Goal: Download file/media

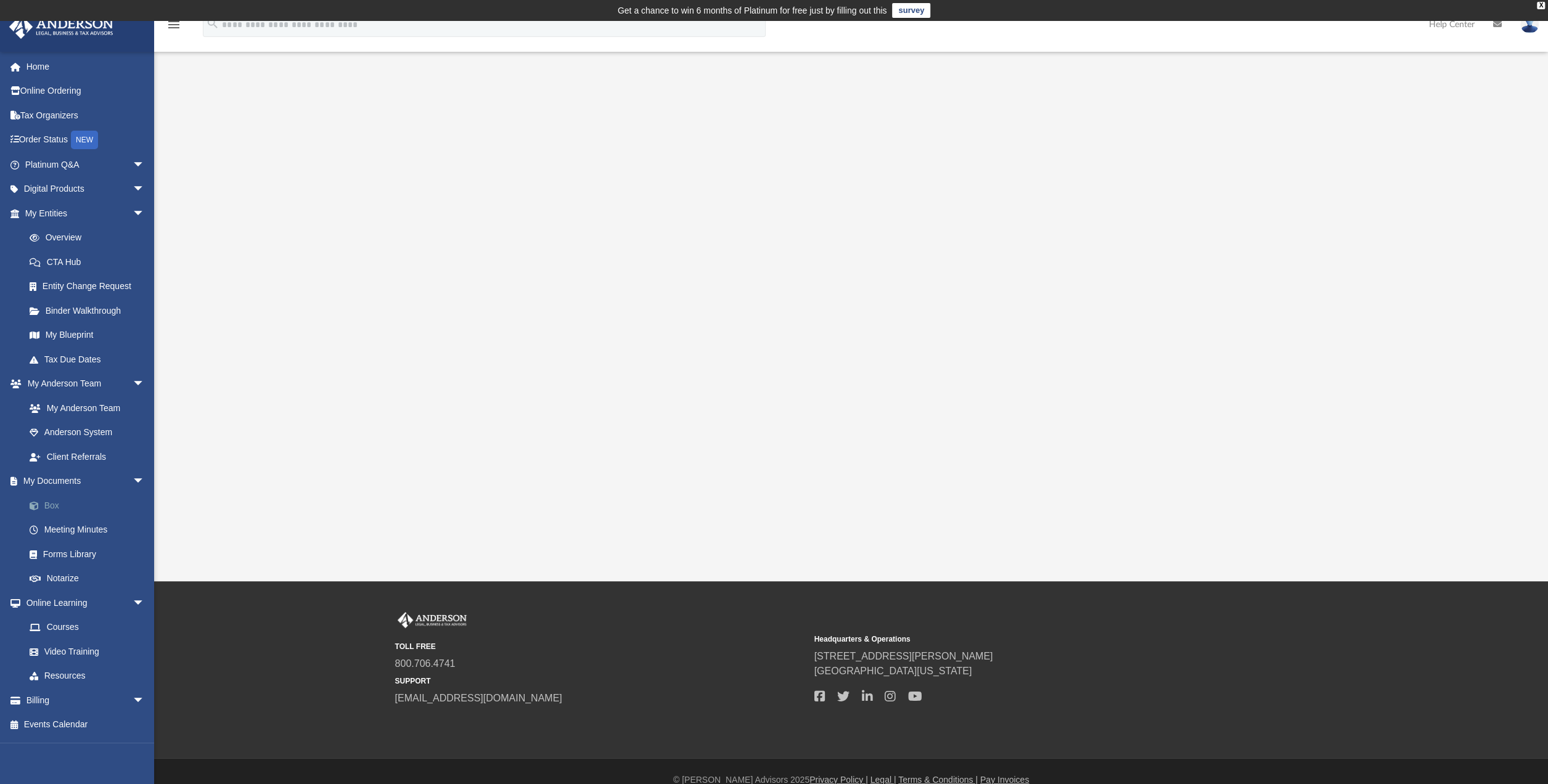
click at [56, 506] on link "Box" at bounding box center [90, 506] width 146 height 24
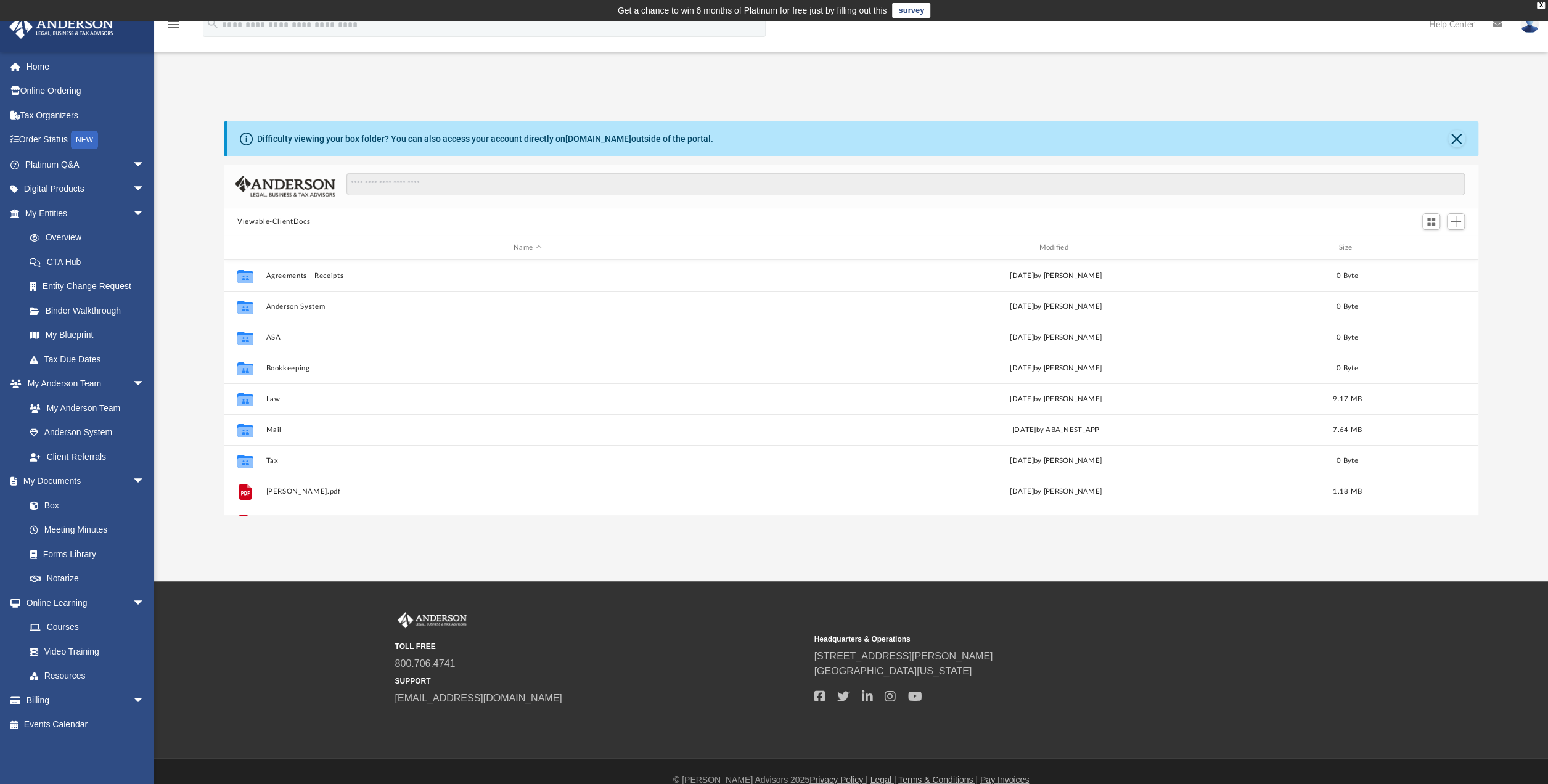
scroll to position [270, 1245]
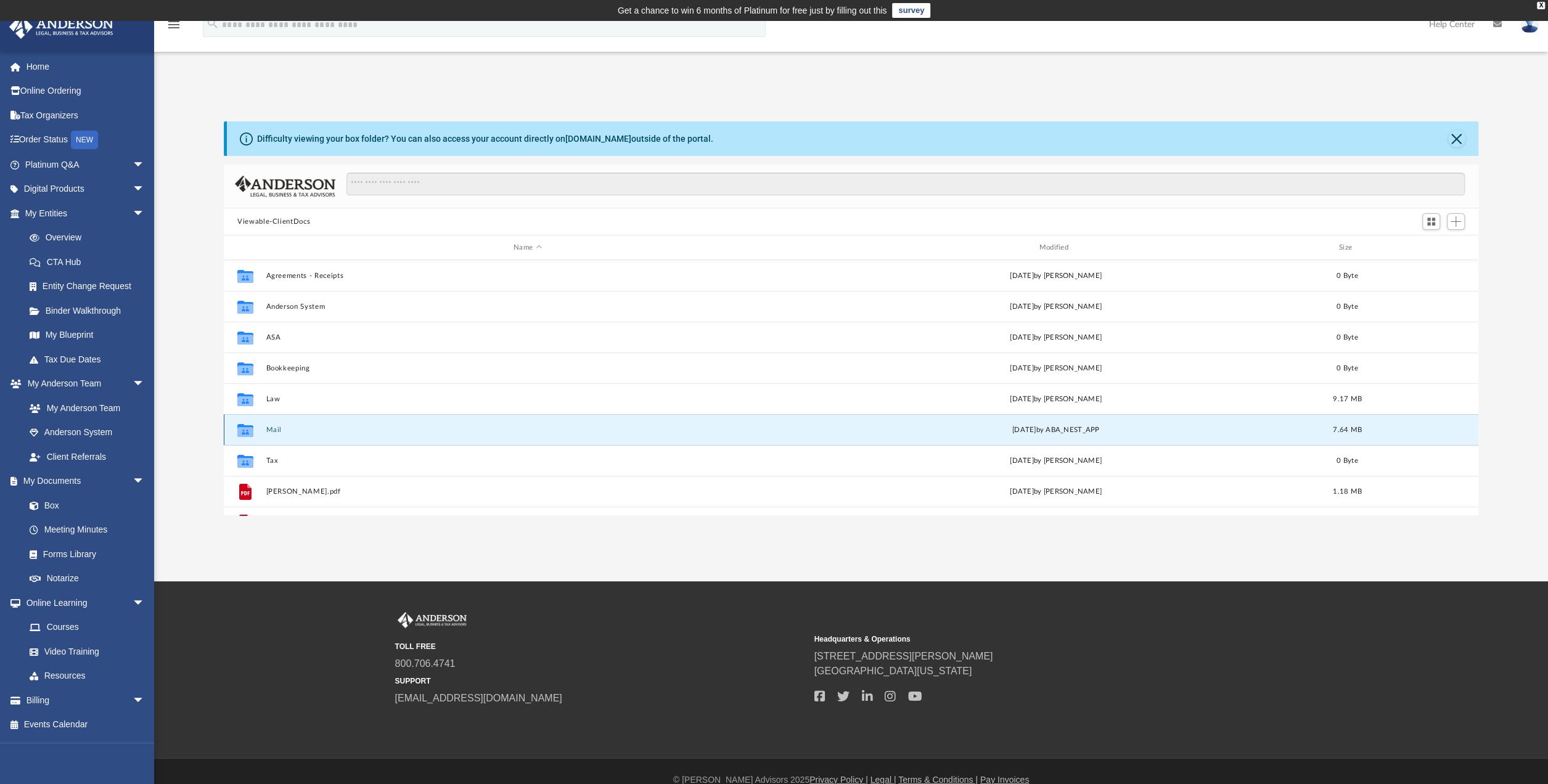
click at [276, 426] on button "Mail" at bounding box center [528, 429] width 523 height 8
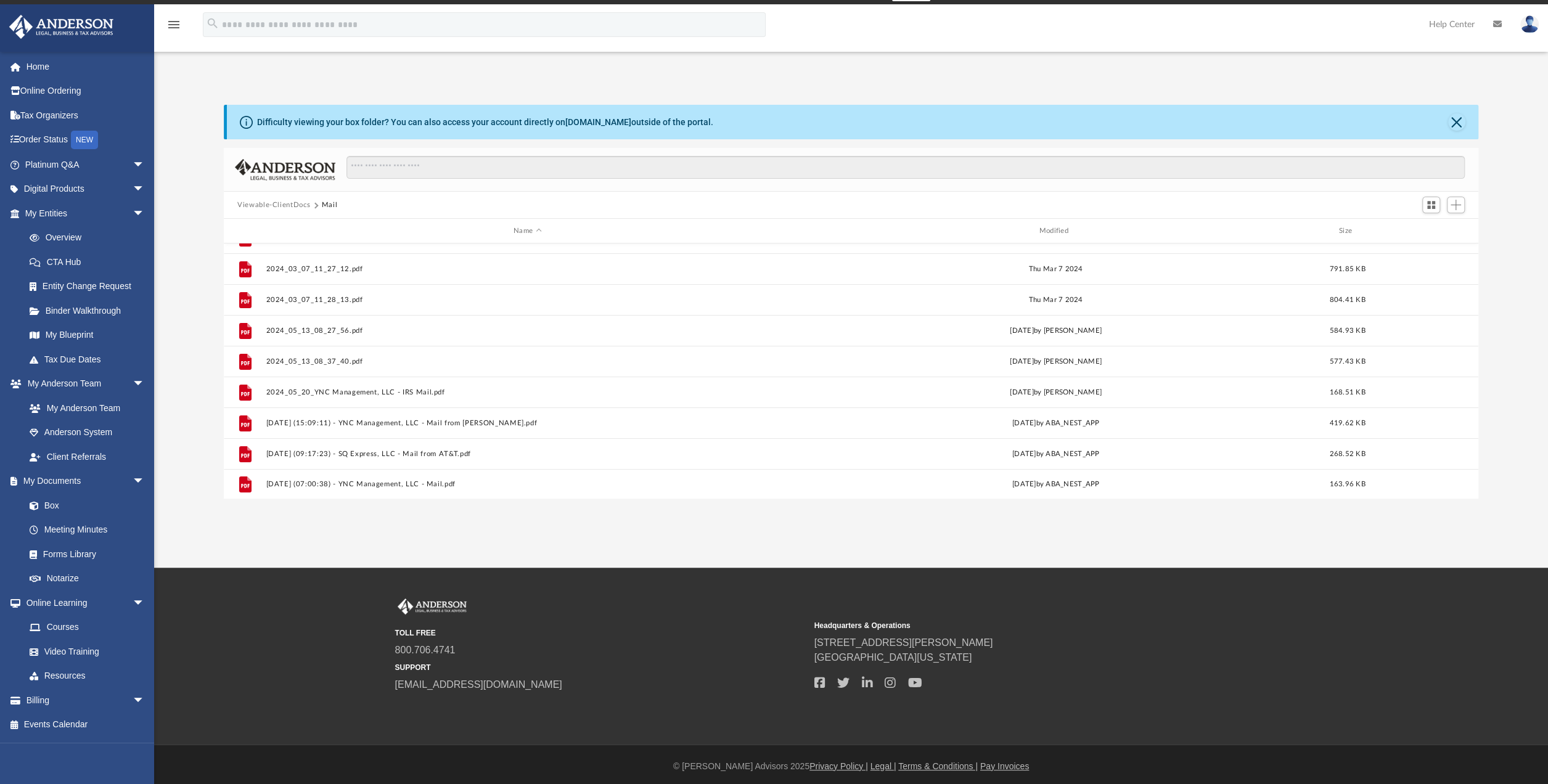
scroll to position [17, 0]
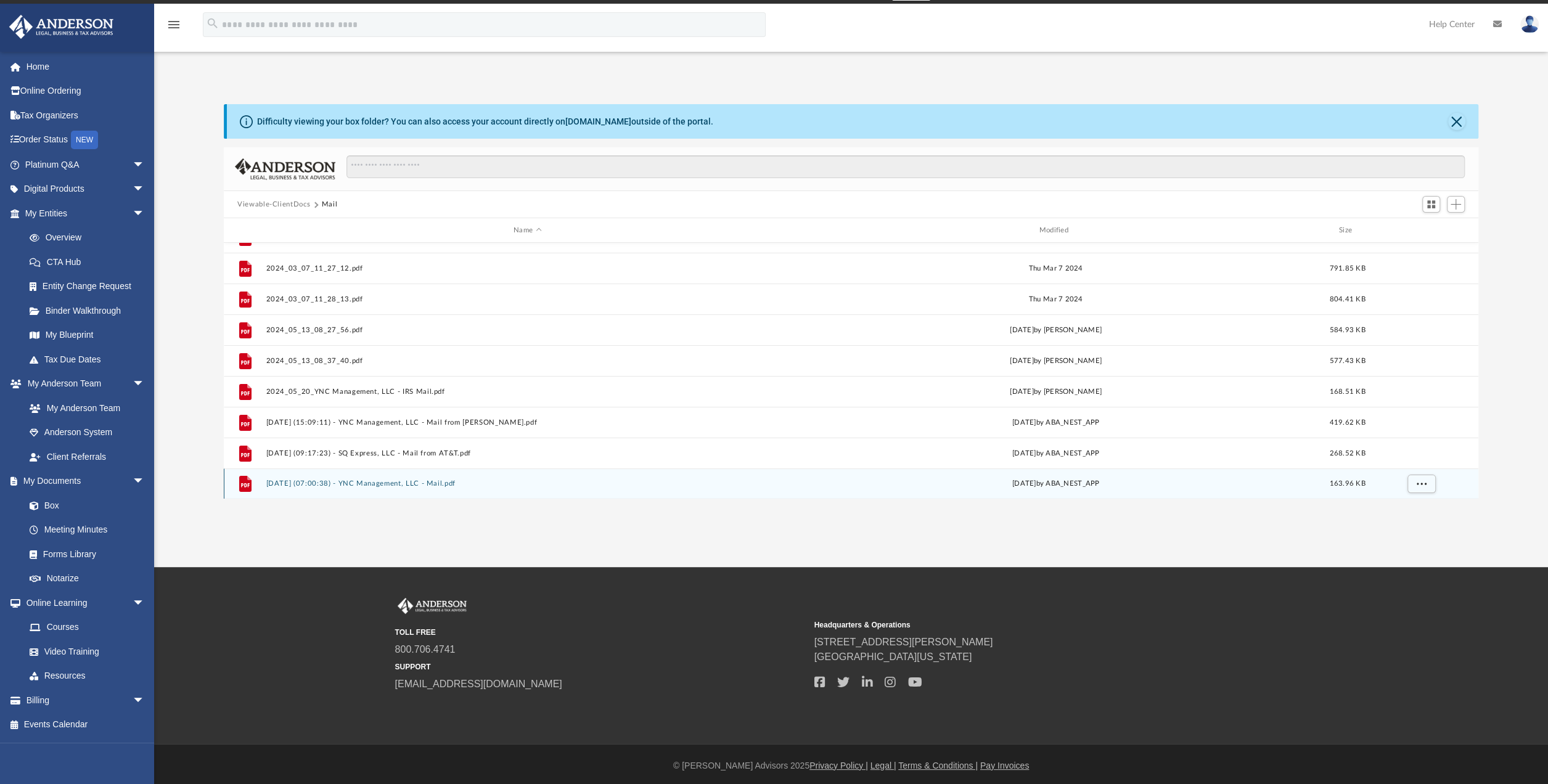
click at [428, 480] on button "[DATE] (07:00:38) - YNC Management, LLC - Mail.pdf" at bounding box center [528, 483] width 523 height 8
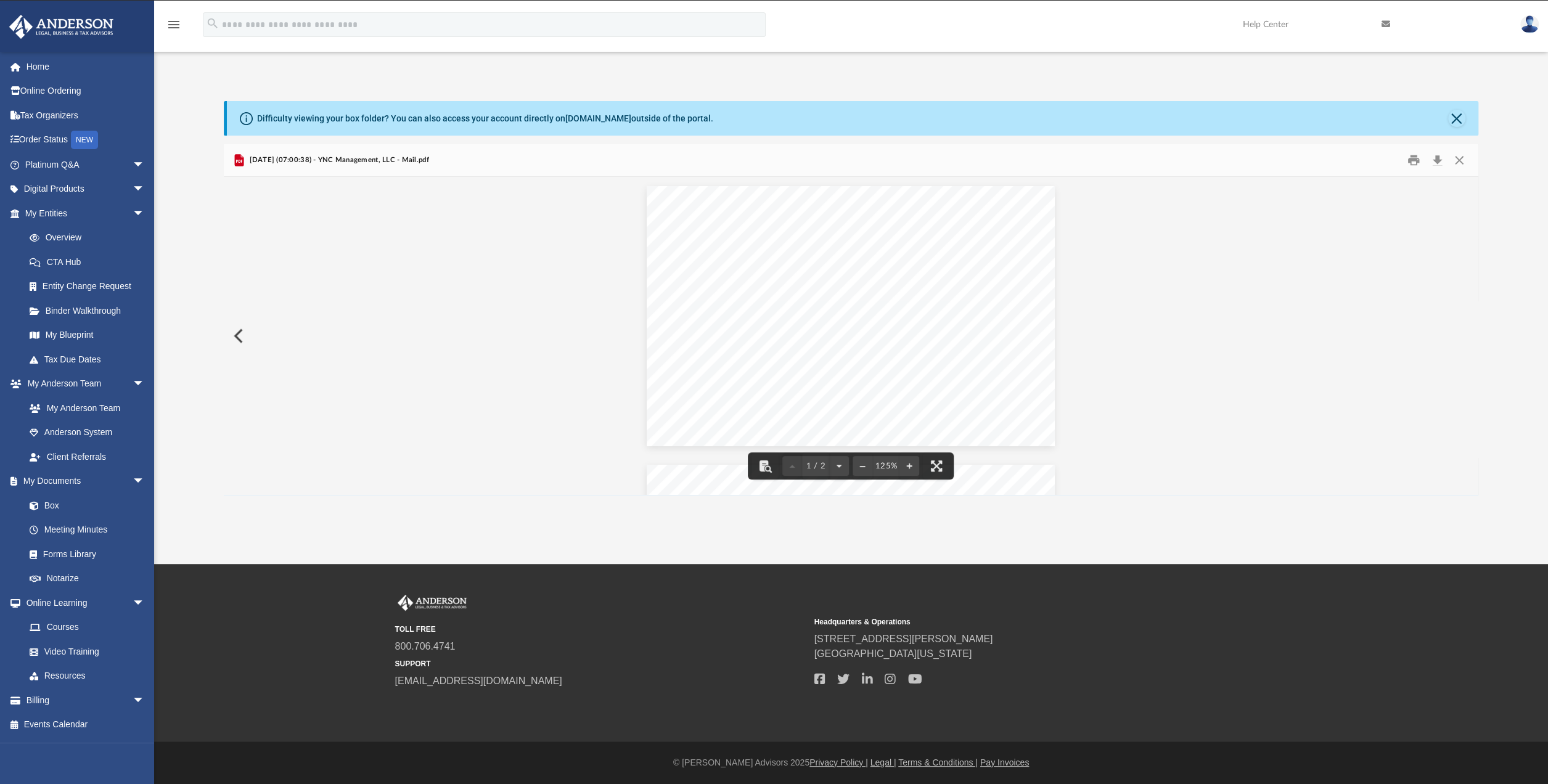
scroll to position [0, 0]
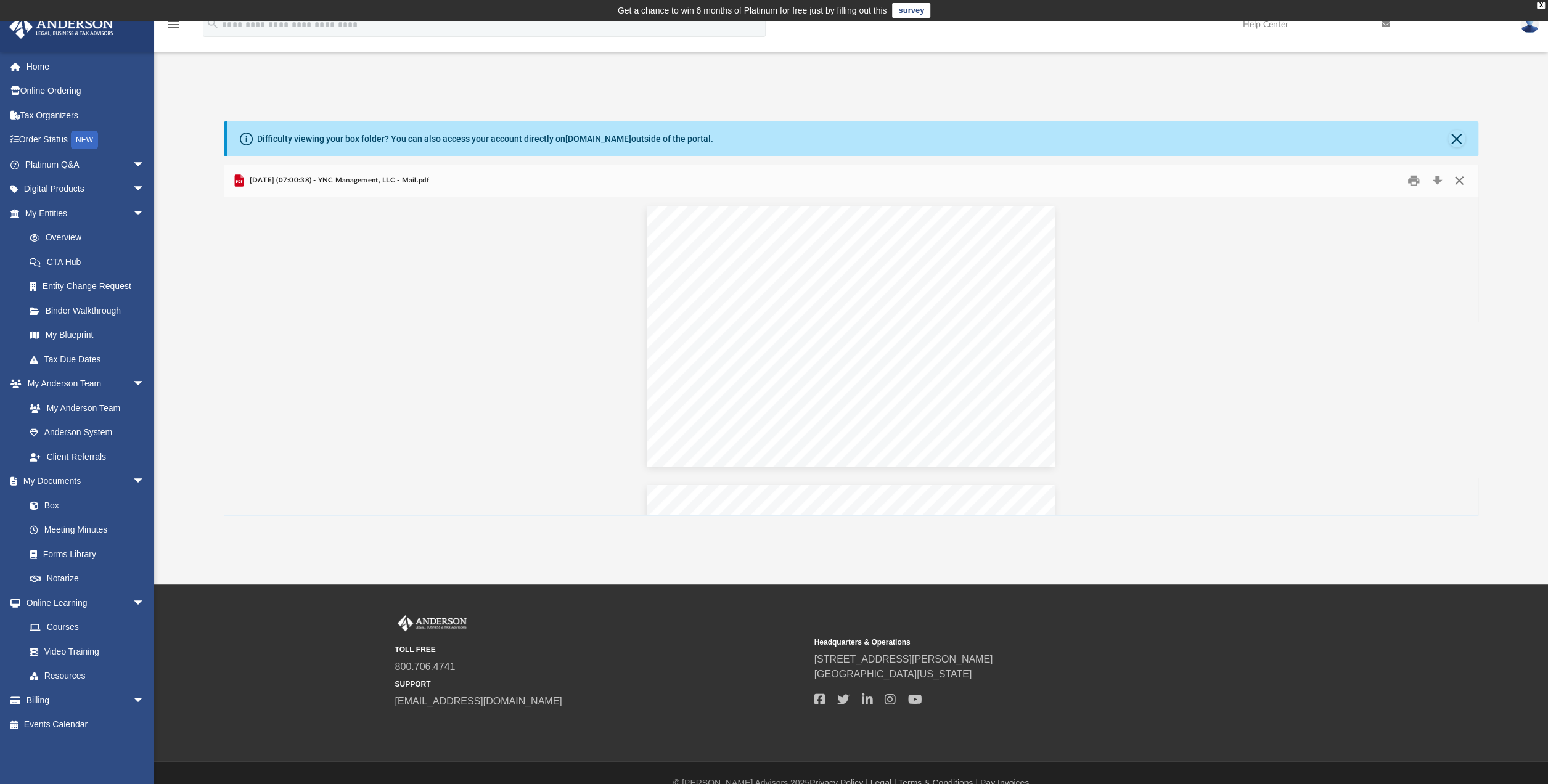
click at [1461, 178] on button "Close" at bounding box center [1459, 181] width 23 height 19
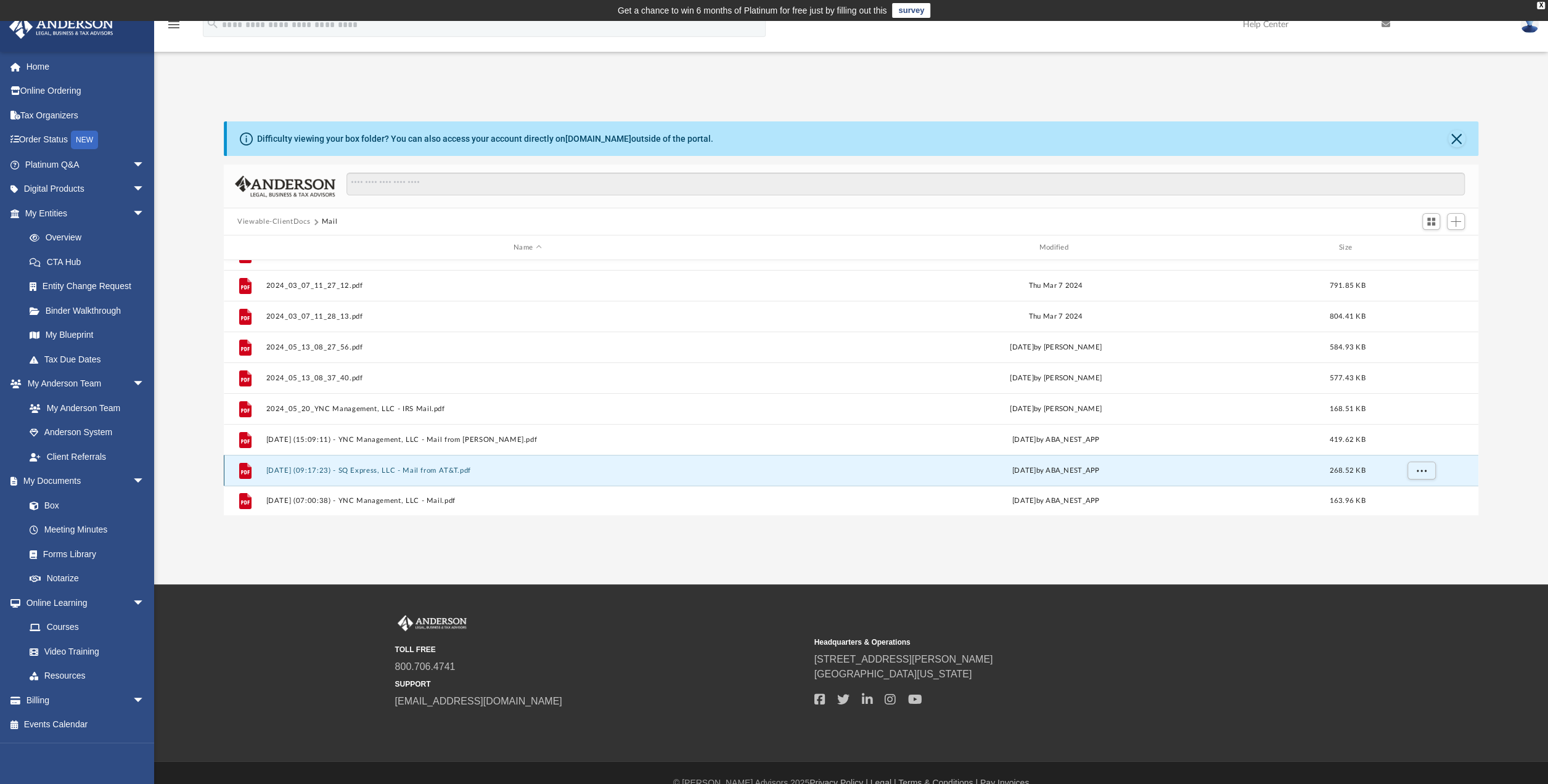
click at [461, 467] on button "[DATE] (09:17:23) - SQ Express, LLC - Mail from AT&T.pdf" at bounding box center [528, 470] width 523 height 8
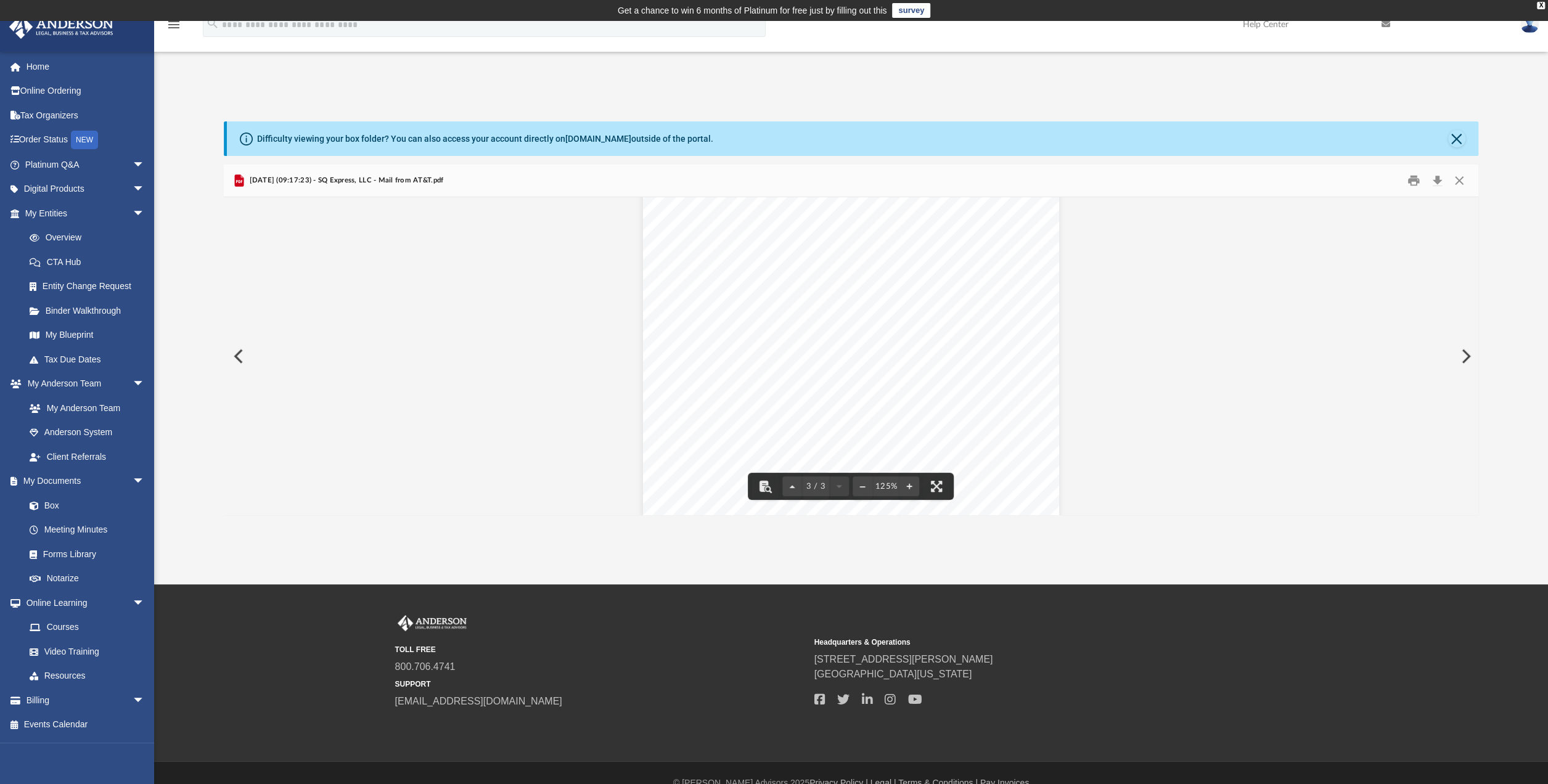
scroll to position [1367, 0]
click at [1459, 176] on button "Close" at bounding box center [1459, 181] width 23 height 19
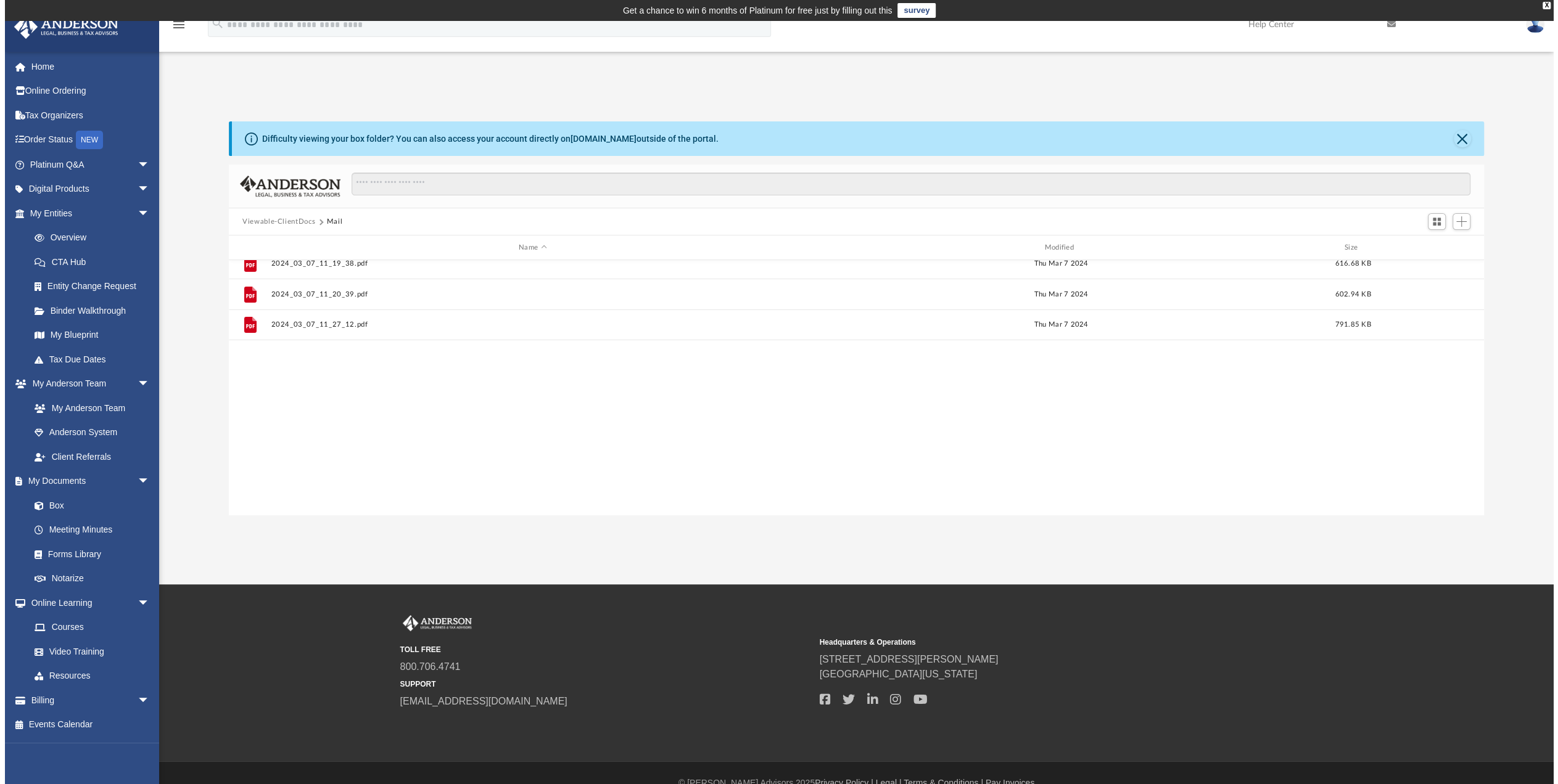
scroll to position [0, 0]
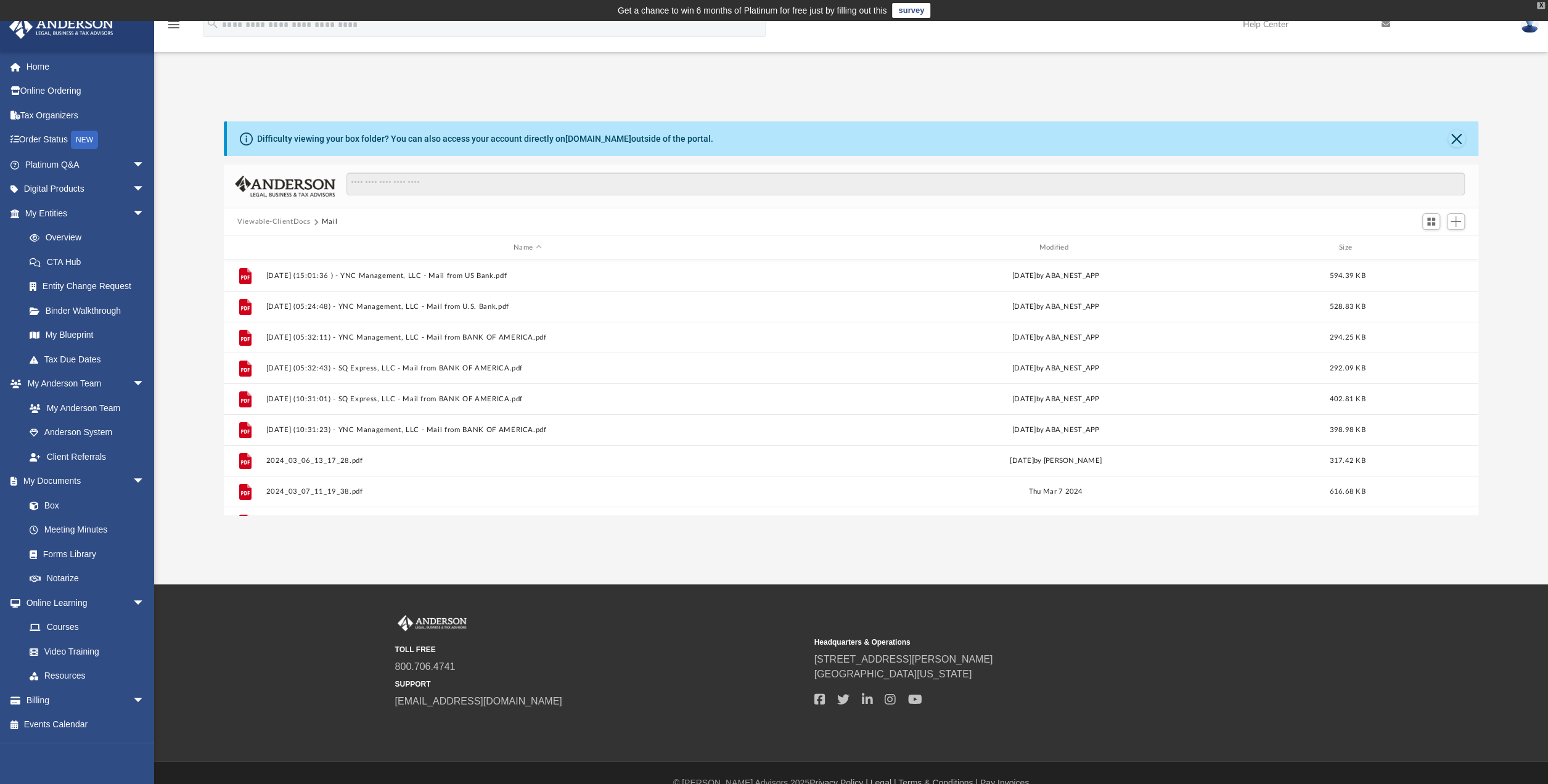
click at [1540, 3] on div "X" at bounding box center [1541, 5] width 8 height 8
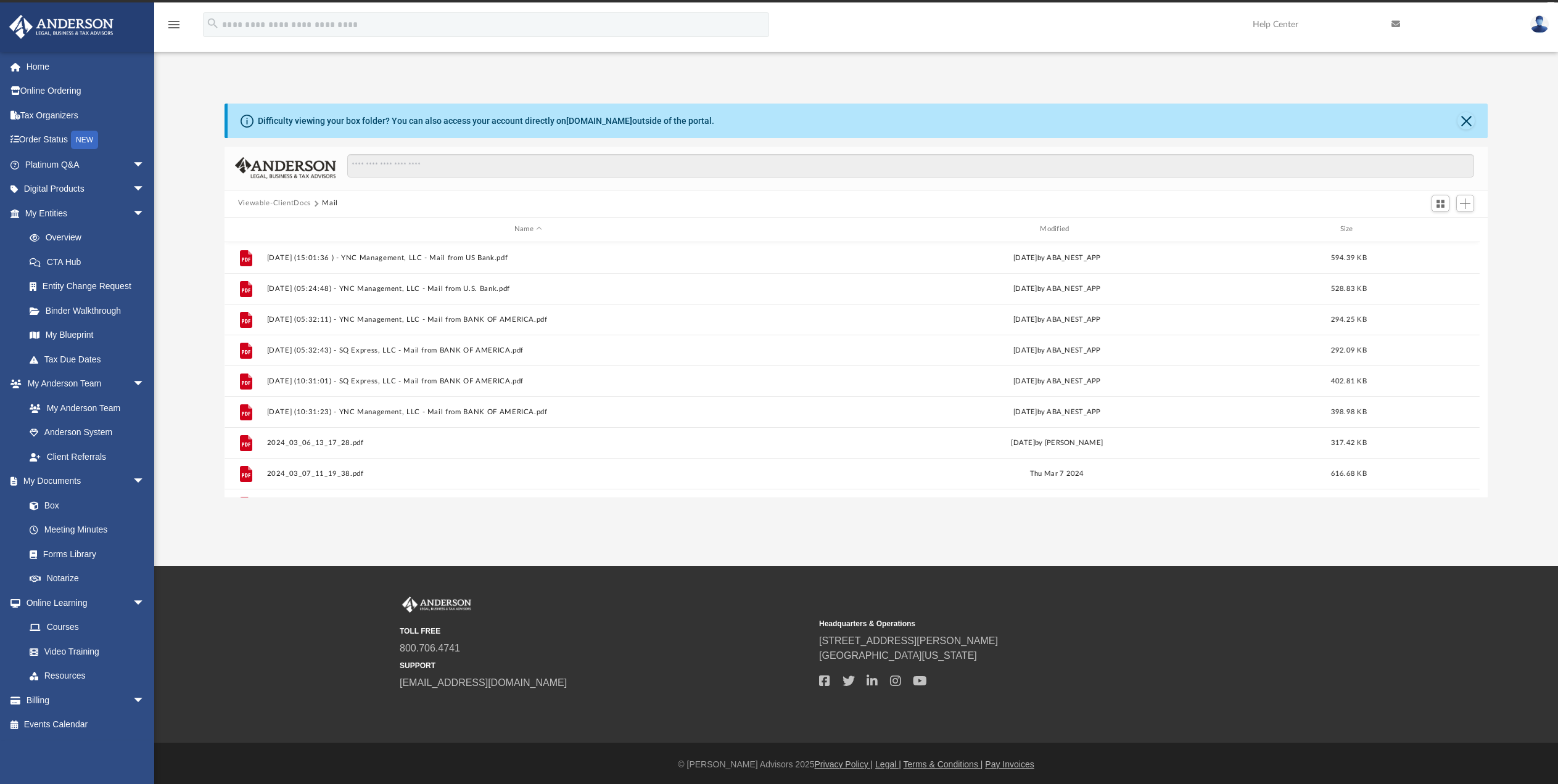
scroll to position [270, 1254]
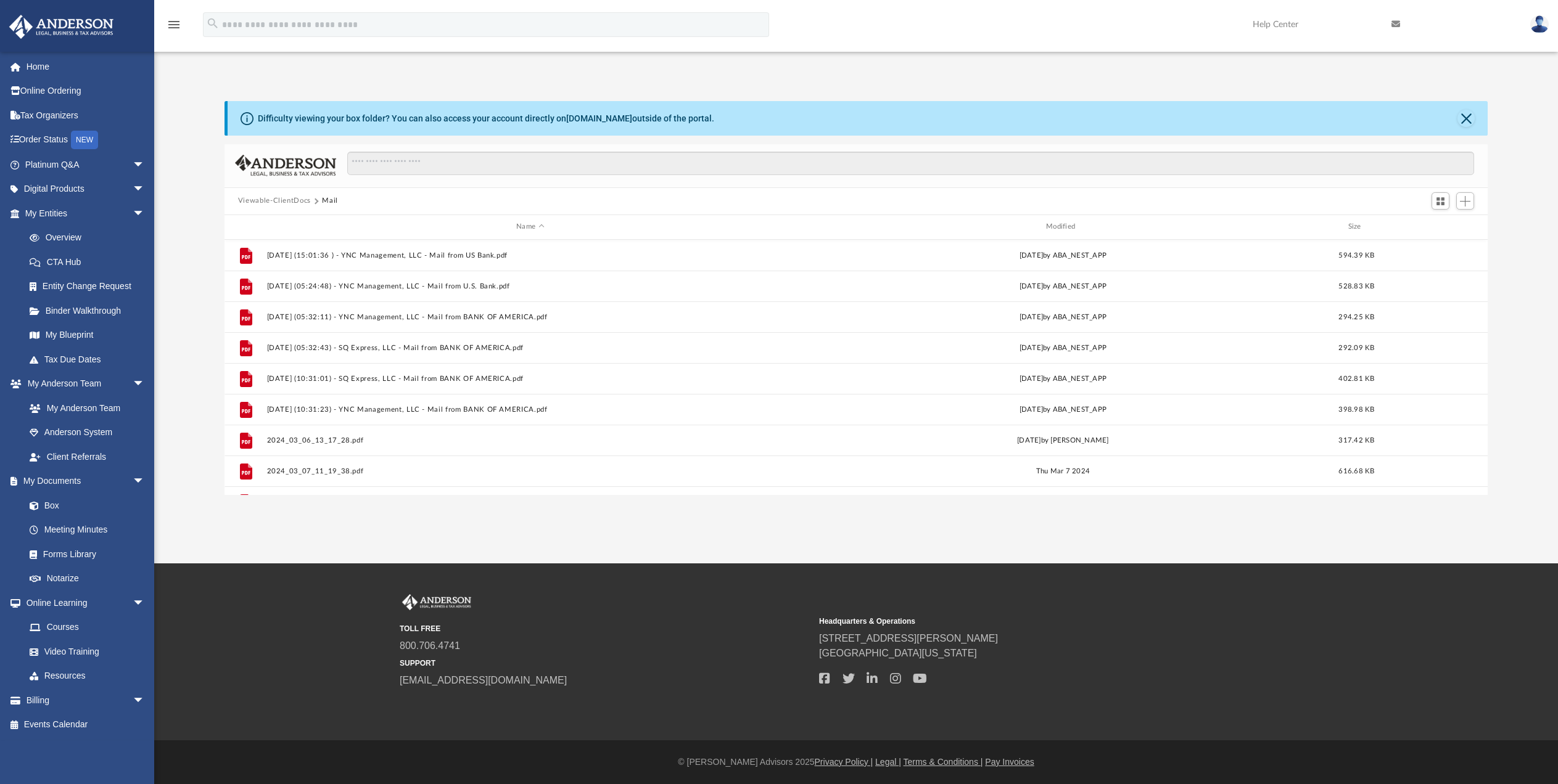
click at [1538, 24] on img at bounding box center [1539, 24] width 18 height 18
click at [1314, 108] on link "Logout" at bounding box center [1355, 107] width 123 height 25
